Goal: Task Accomplishment & Management: Complete application form

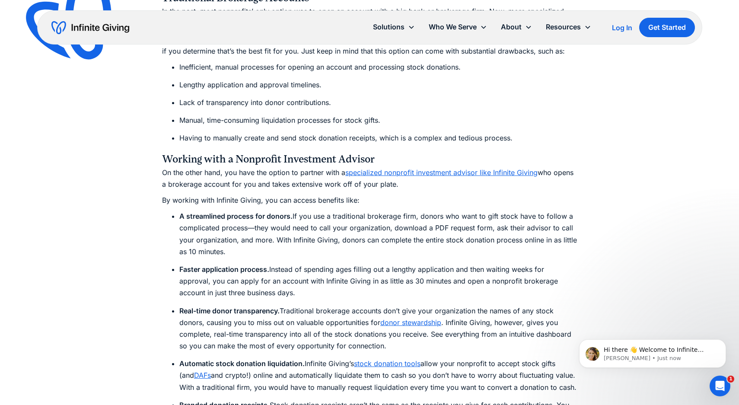
scroll to position [2550, 0]
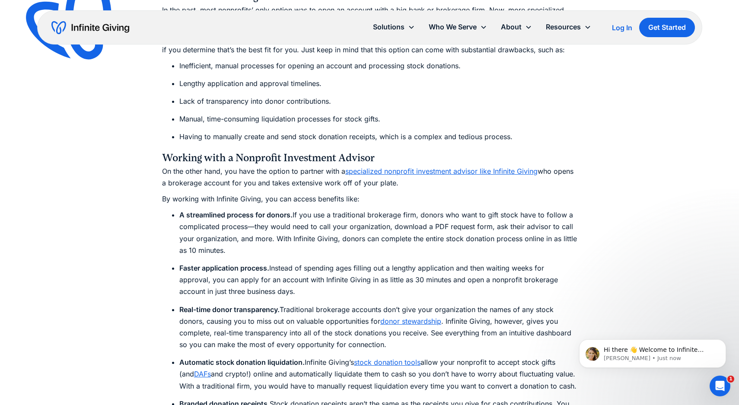
click at [194, 373] on link "DAFs" at bounding box center [202, 374] width 17 height 9
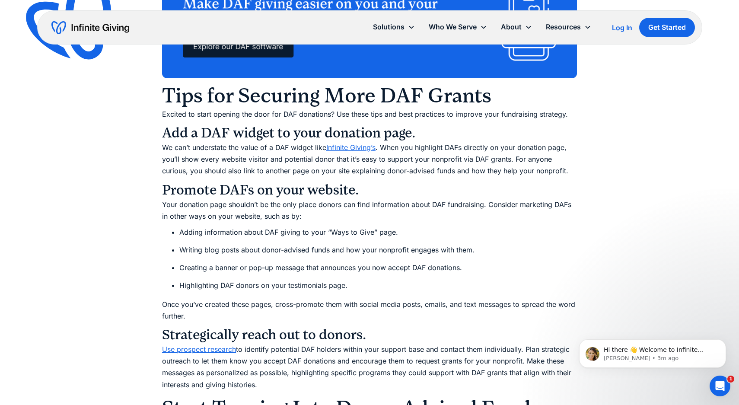
scroll to position [4375, 0]
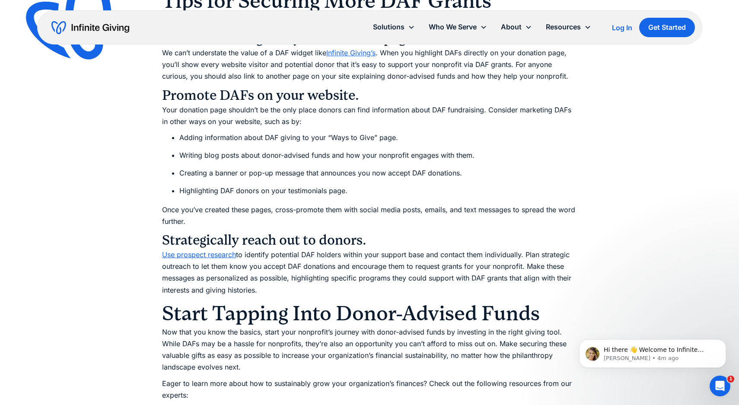
click at [332, 405] on link "Infinite Giving’s Donor-Advised Fund Software & DAF Widget" at bounding box center [277, 411] width 197 height 9
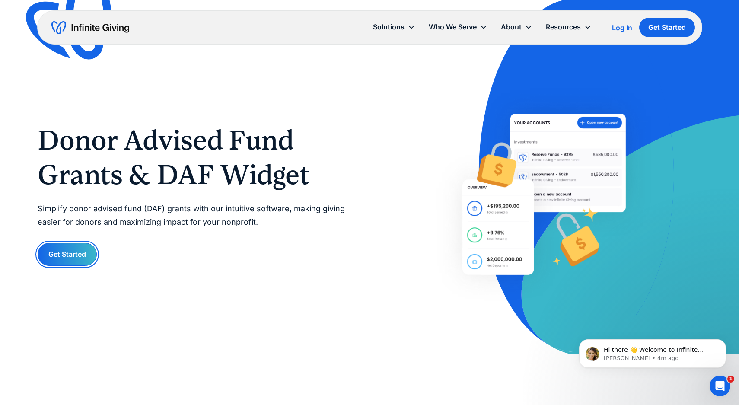
click at [68, 250] on link "Get Started" at bounding box center [67, 254] width 59 height 23
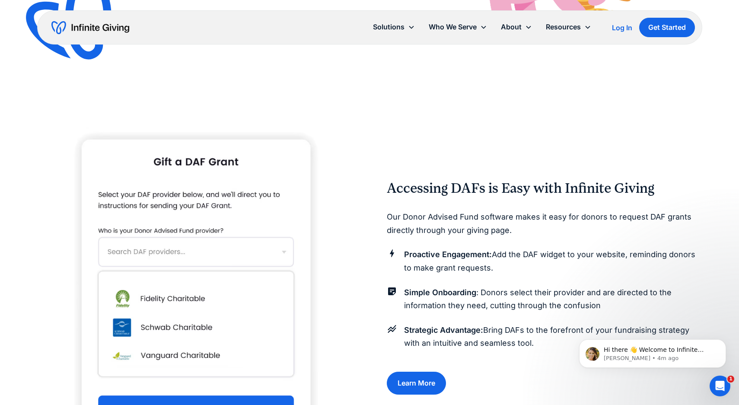
scroll to position [843, 0]
